Goal: Task Accomplishment & Management: Complete application form

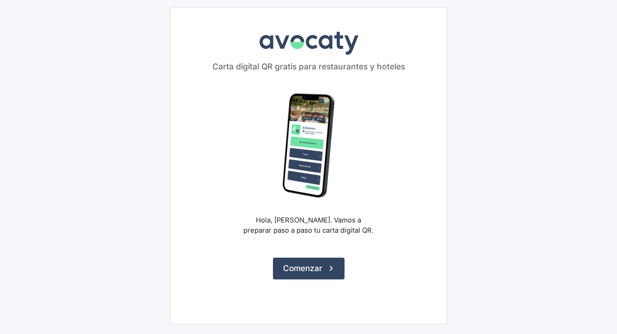
click at [305, 280] on div "Avocaty Carta digital QR gratis para restaurantes y hoteles Hola, [PERSON_NAME]…" at bounding box center [308, 165] width 277 height 316
click at [303, 272] on button "Comenzar" at bounding box center [309, 267] width 72 height 21
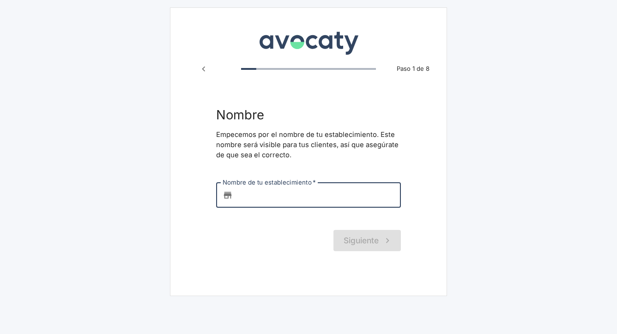
click at [292, 198] on input "Nombre de tu establecimiento   *" at bounding box center [319, 194] width 164 height 25
type input "C"
paste input "Aromas del Mundo"
type input "Aromas del Mundo"
click at [368, 230] on button "Siguiente" at bounding box center [367, 240] width 67 height 21
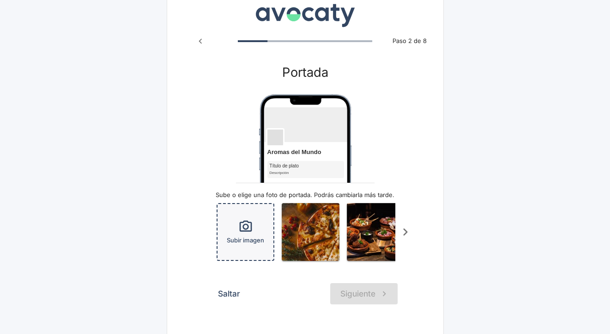
scroll to position [57, 0]
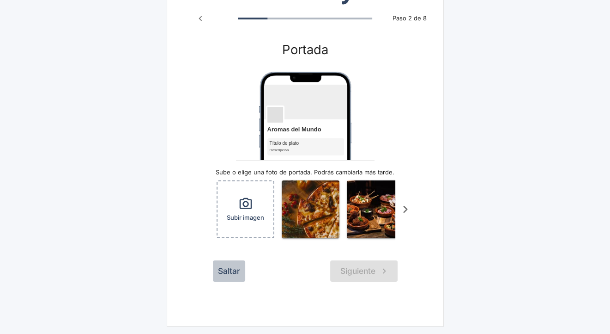
click at [232, 277] on button "Saltar" at bounding box center [229, 270] width 32 height 21
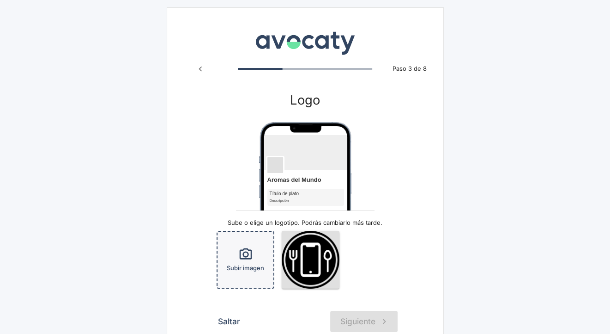
scroll to position [46, 0]
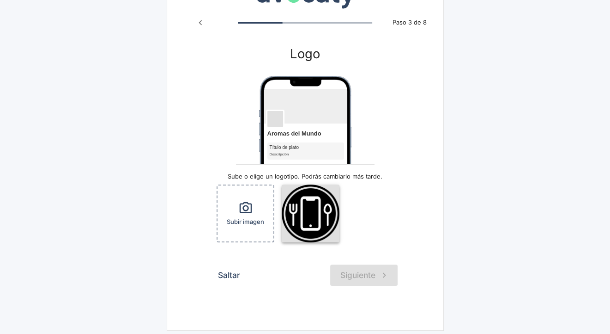
click at [295, 223] on img "button" at bounding box center [311, 213] width 58 height 58
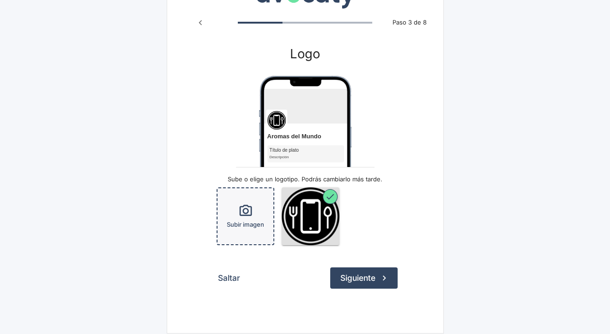
click at [230, 212] on div "Subir imagen" at bounding box center [246, 216] width 56 height 56
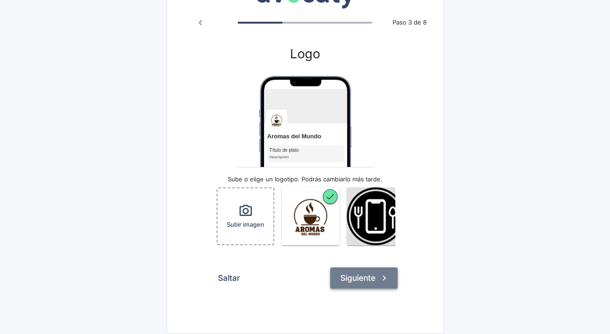
click at [352, 285] on button "Siguiente" at bounding box center [363, 277] width 67 height 21
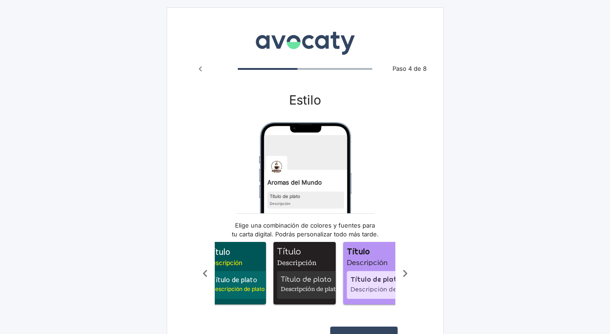
scroll to position [0, 189]
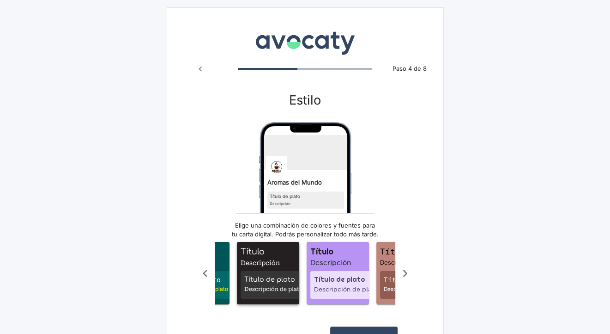
click at [241, 255] on span "Título" at bounding box center [270, 251] width 59 height 12
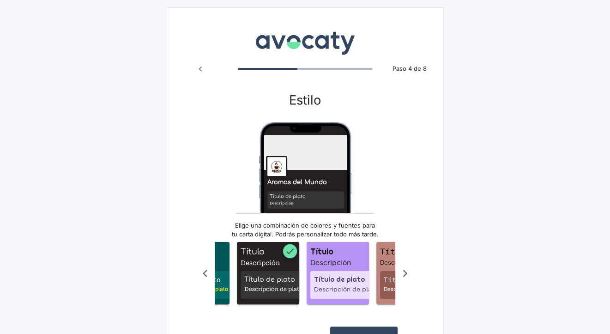
scroll to position [0, 0]
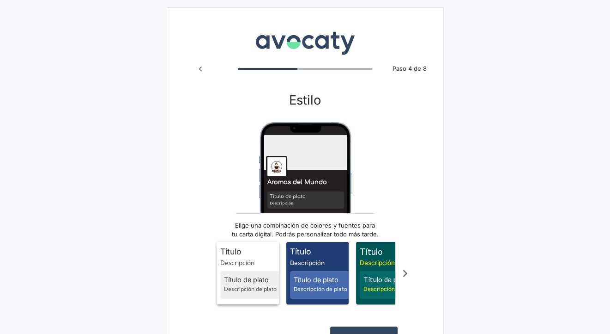
click at [241, 271] on div "Título de plato Descripción de plato" at bounding box center [252, 285] width 65 height 28
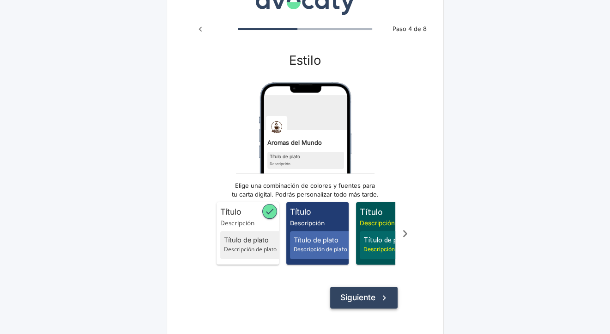
scroll to position [72, 0]
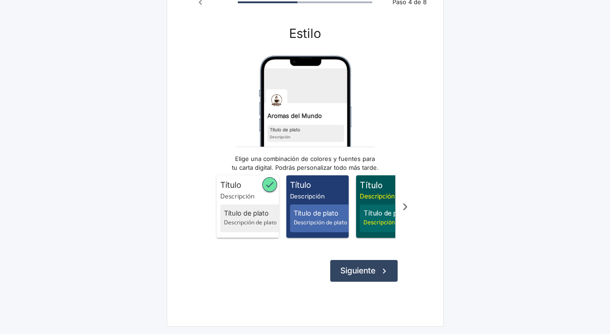
click at [379, 269] on icon "submit" at bounding box center [384, 271] width 10 height 10
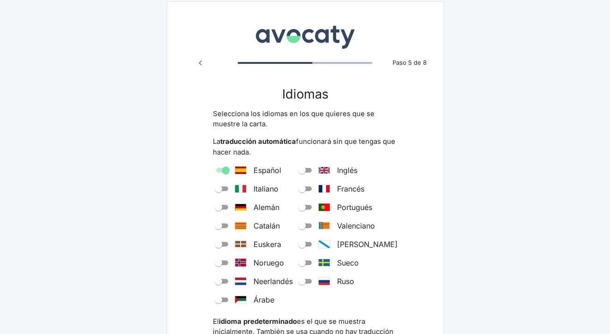
scroll to position [92, 0]
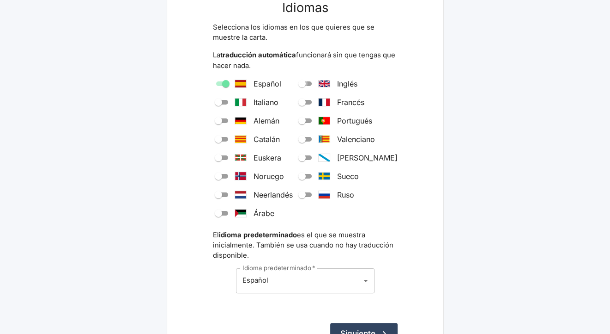
click at [317, 84] on input "Inglés" at bounding box center [301, 83] width 33 height 11
checkbox input "true"
click at [229, 102] on input "Italiano" at bounding box center [218, 102] width 33 height 11
checkbox input "true"
click at [364, 325] on button "Siguiente" at bounding box center [363, 332] width 67 height 21
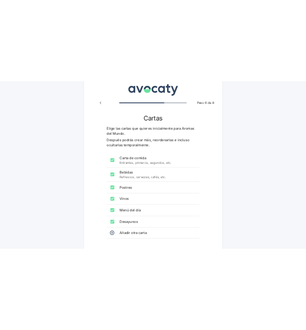
scroll to position [46, 0]
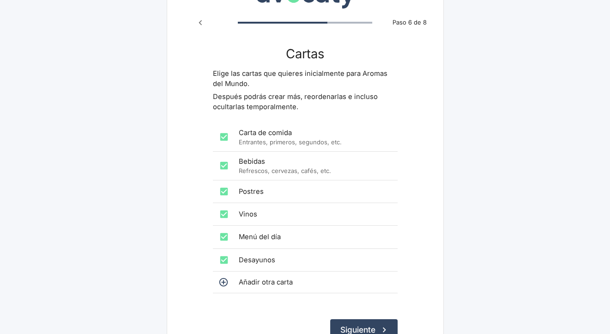
click at [225, 261] on input "checkbox" at bounding box center [224, 259] width 18 height 18
checkbox input "false"
click at [228, 232] on input "checkbox" at bounding box center [224, 236] width 18 height 18
checkbox input "false"
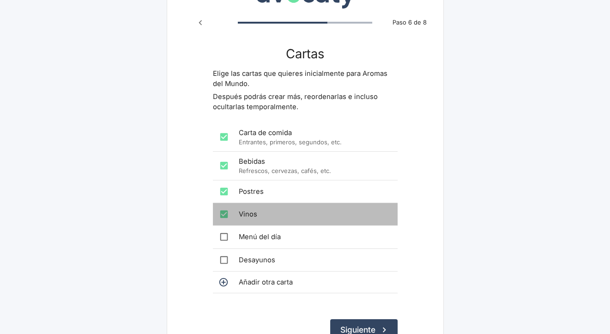
click at [227, 214] on input "checkbox" at bounding box center [224, 214] width 18 height 18
checkbox input "false"
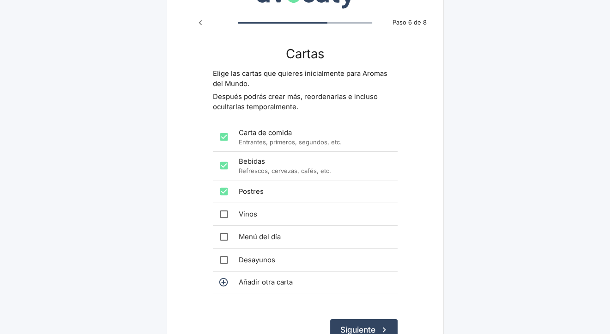
click at [230, 188] on input "checkbox" at bounding box center [224, 191] width 18 height 18
checkbox input "false"
click at [222, 161] on input "checkbox" at bounding box center [224, 165] width 18 height 18
checkbox input "false"
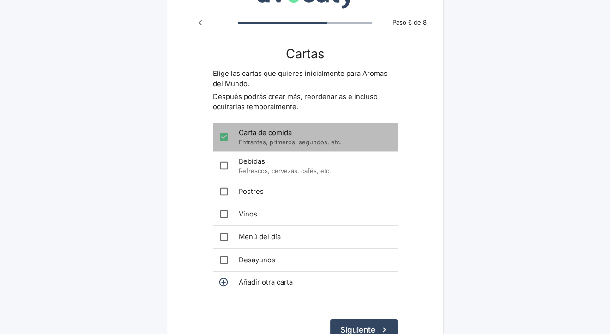
click at [224, 139] on input "checkbox" at bounding box center [224, 136] width 18 height 18
checkbox input "false"
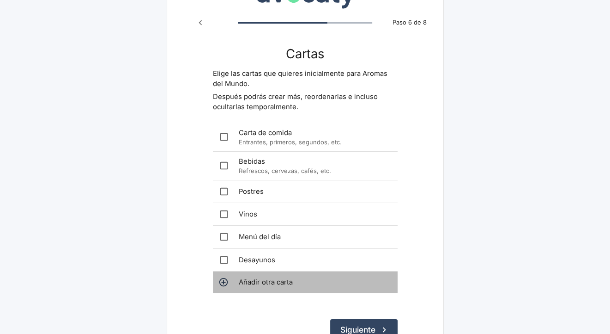
click at [225, 282] on icon at bounding box center [223, 282] width 10 height 10
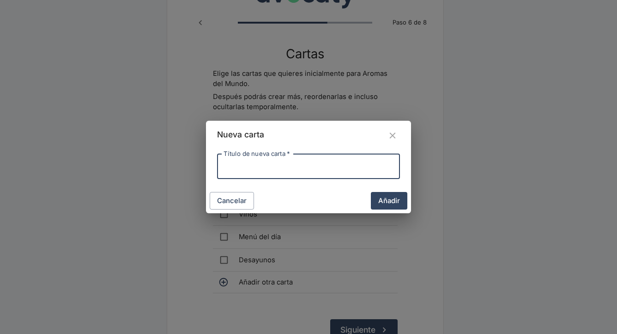
click at [389, 134] on icon "Cerrar" at bounding box center [393, 135] width 10 height 10
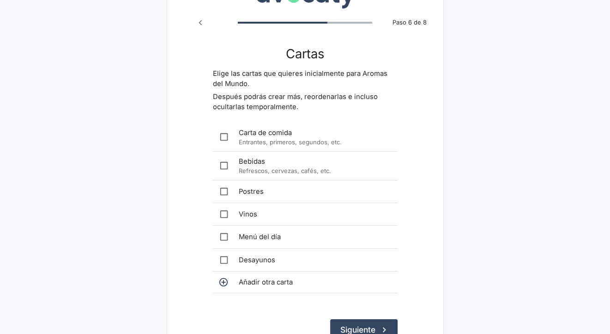
click at [257, 283] on span "Añadir otra carta" at bounding box center [315, 282] width 152 height 10
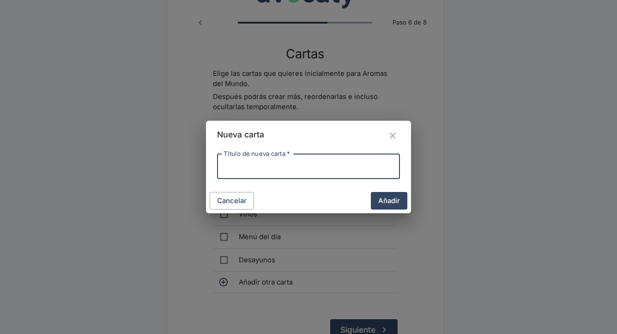
paste input "del Mundo"
drag, startPoint x: 249, startPoint y: 165, endPoint x: 174, endPoint y: 170, distance: 74.9
click at [174, 170] on div "Nueva carta Título de nueva carta   * Sabores del Mundo Título de nueva carta  …" at bounding box center [308, 167] width 617 height 334
type input "Aromas del Mundo"
click at [371, 192] on button "Añadir" at bounding box center [389, 201] width 36 height 18
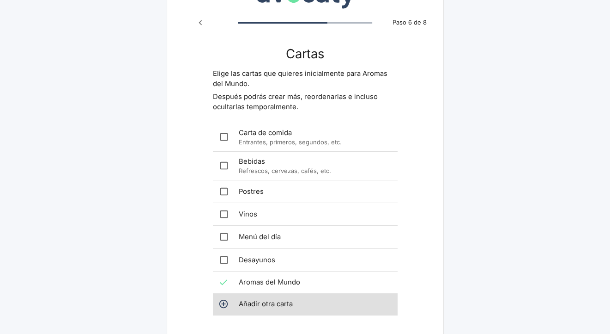
click at [259, 280] on span "Aromas del Mundo" at bounding box center [315, 282] width 152 height 10
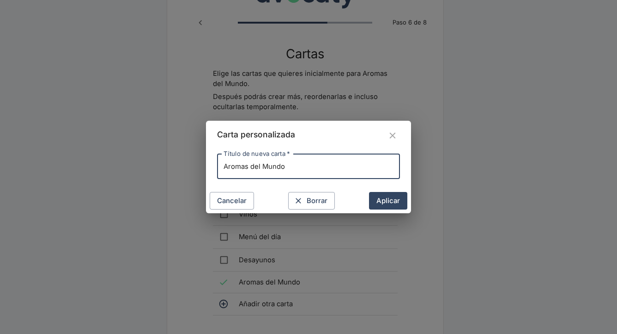
drag, startPoint x: 316, startPoint y: 156, endPoint x: 152, endPoint y: 180, distance: 166.2
click at [151, 180] on div "Carta personalizada Título de nueva carta   * Aromas del Mundo Título de nueva …" at bounding box center [308, 167] width 617 height 334
